Goal: Task Accomplishment & Management: Use online tool/utility

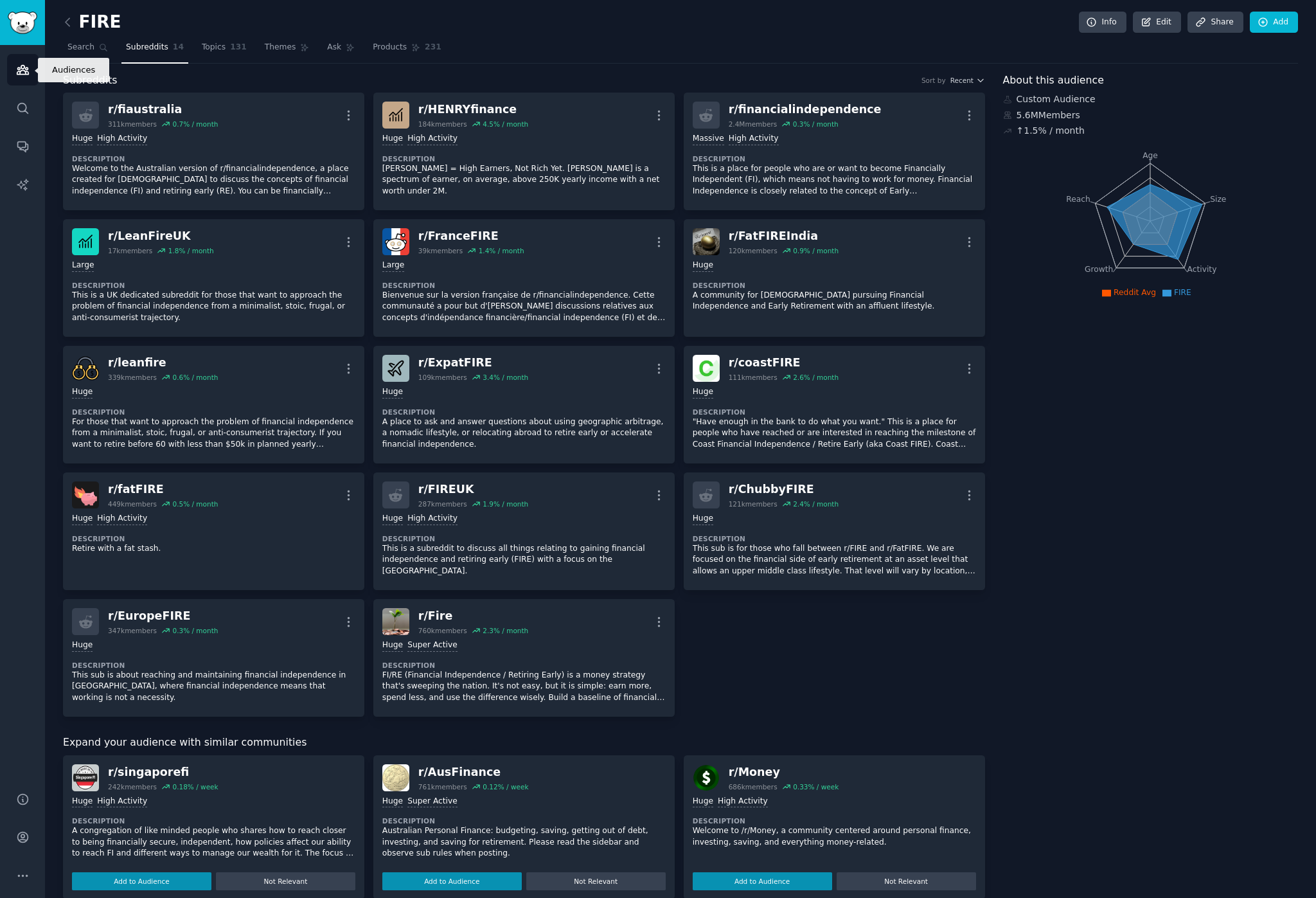
click at [28, 76] on icon "Sidebar" at bounding box center [23, 70] width 14 height 13
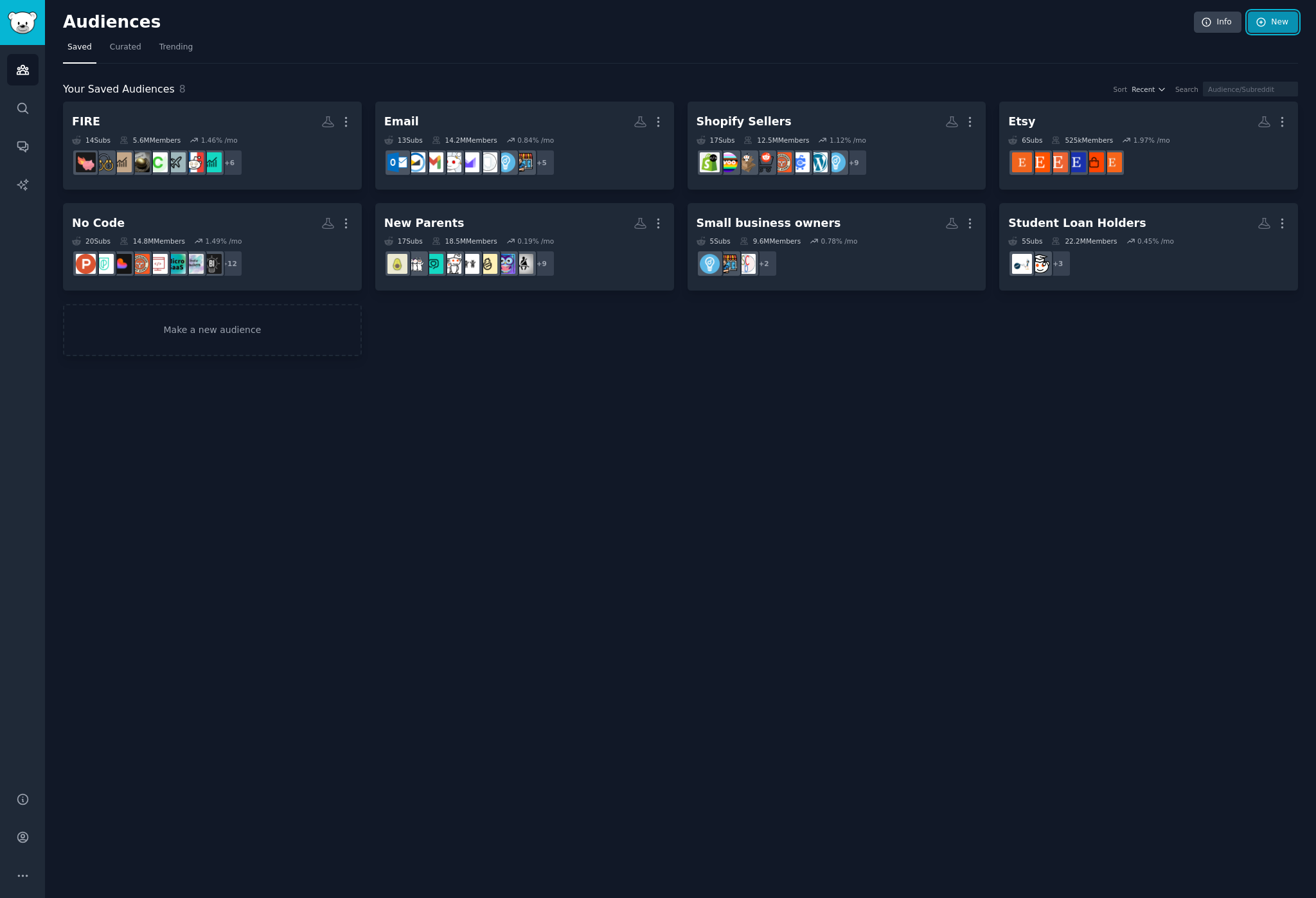
click at [1279, 23] on link "New" at bounding box center [1273, 22] width 50 height 22
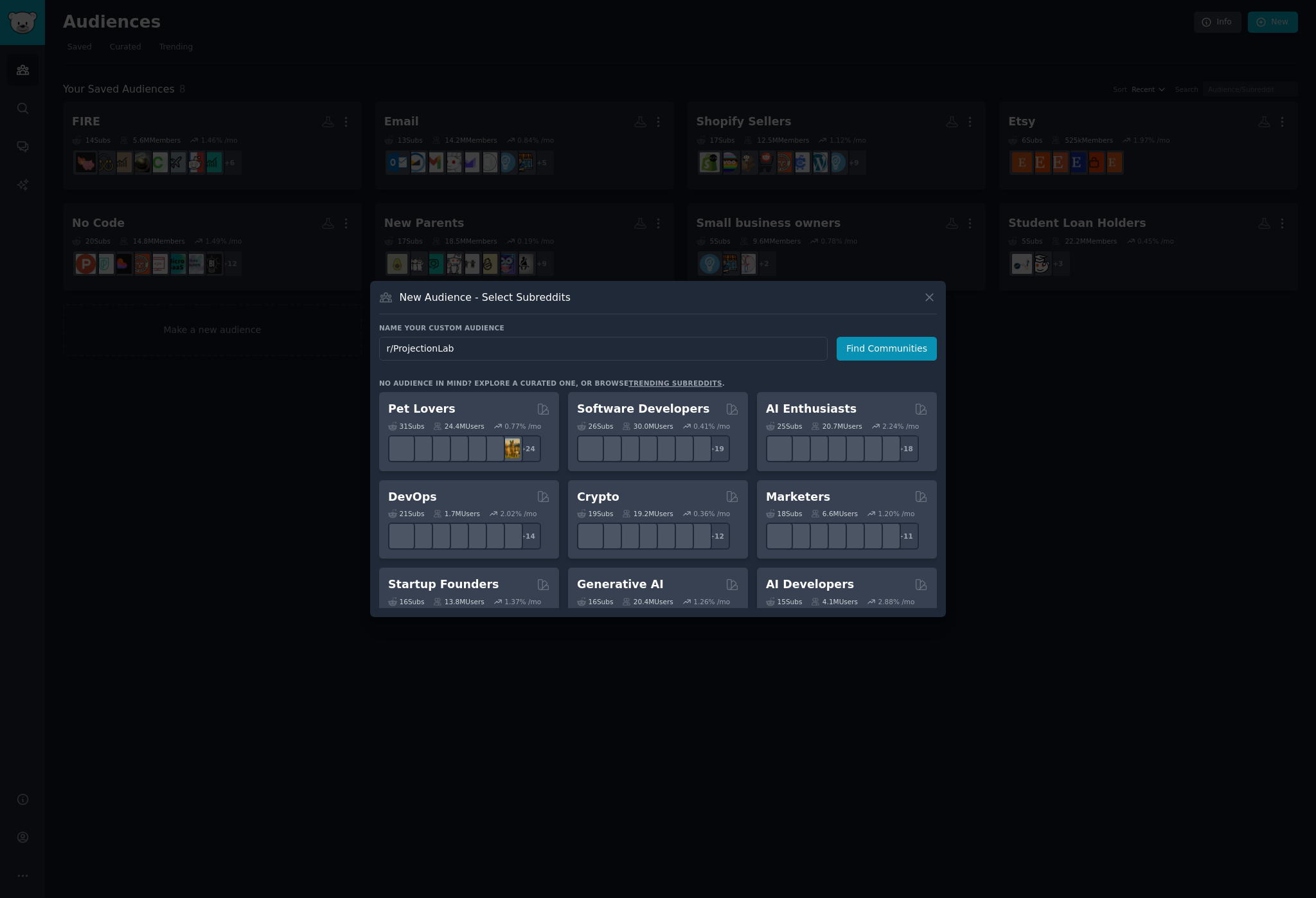
type input "r/ProjectionLab"
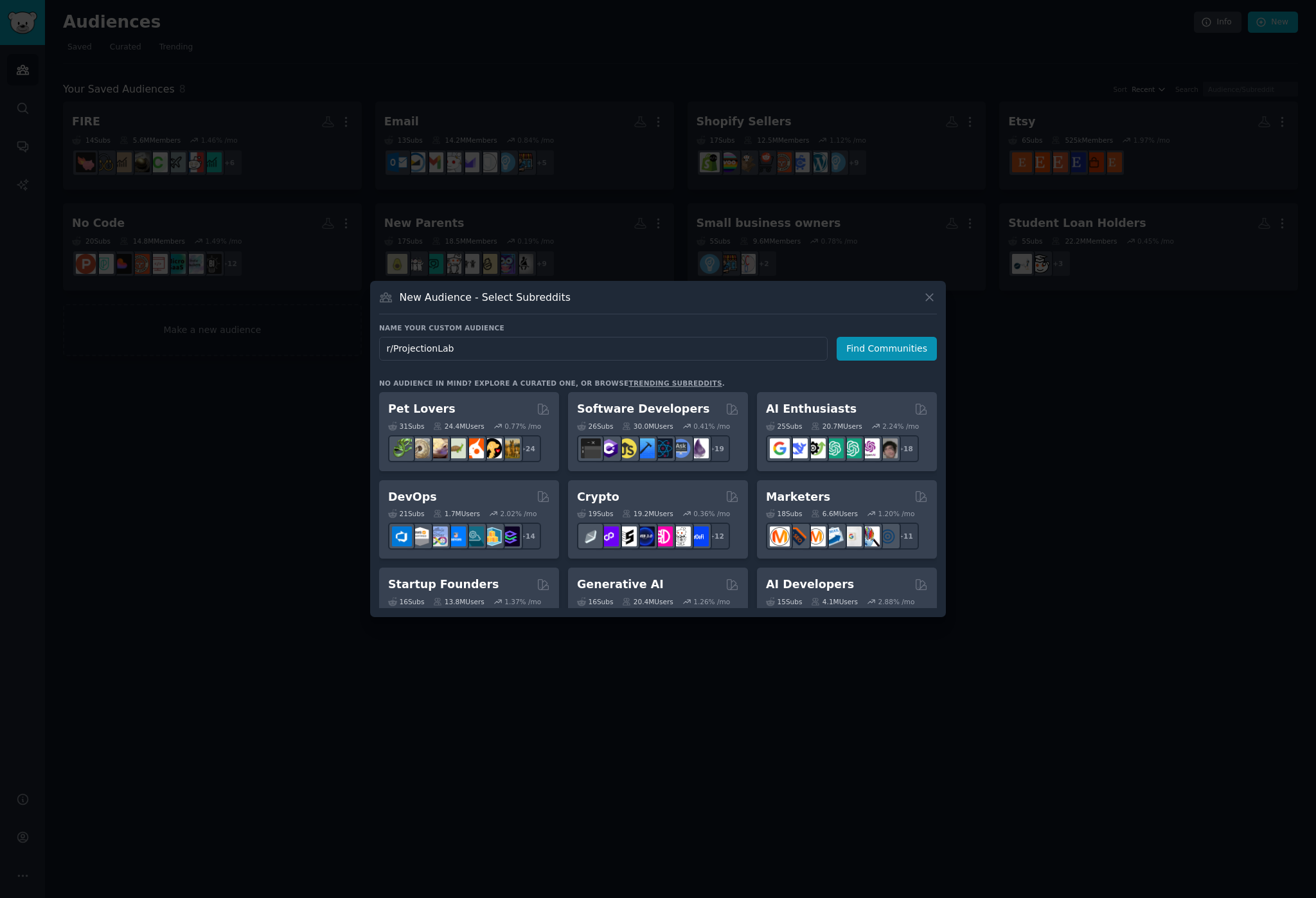
click button "Find Communities" at bounding box center [887, 348] width 100 height 23
